Goal: Navigation & Orientation: Find specific page/section

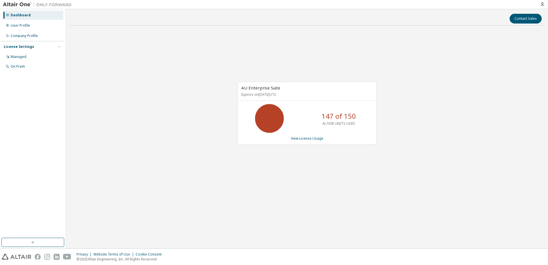
click at [294, 180] on div "AU Enterprise Suite Expires on October 31, 2025 UTC 147 of 150 ALTAIR UNITS USE…" at bounding box center [307, 116] width 477 height 172
drag, startPoint x: 294, startPoint y: 180, endPoint x: 289, endPoint y: 187, distance: 8.6
click at [289, 187] on div "AU Enterprise Suite Expires on October 31, 2025 UTC 147 of 150 ALTAIR UNITS USE…" at bounding box center [307, 116] width 477 height 172
